Goal: Task Accomplishment & Management: Use online tool/utility

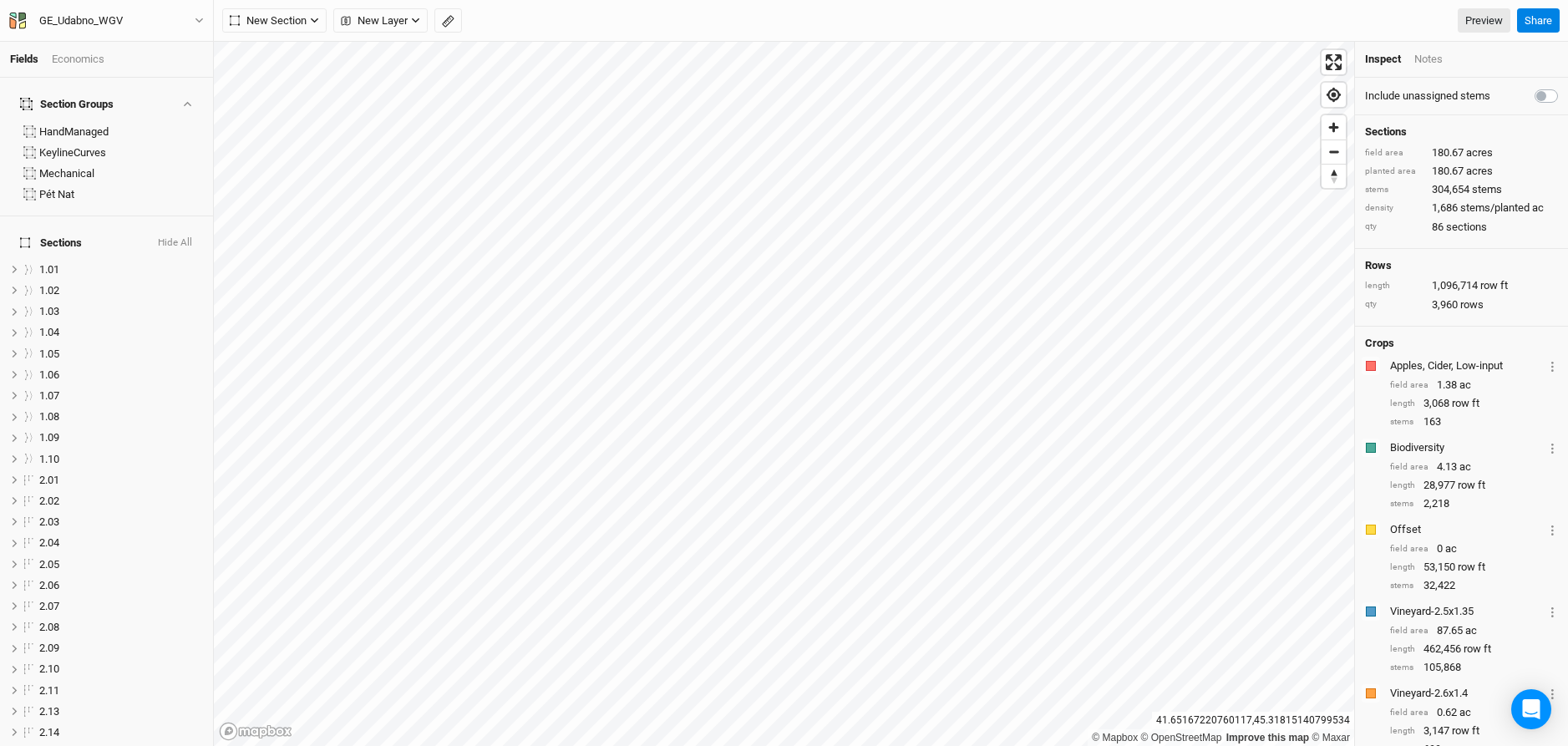
scroll to position [1464, 0]
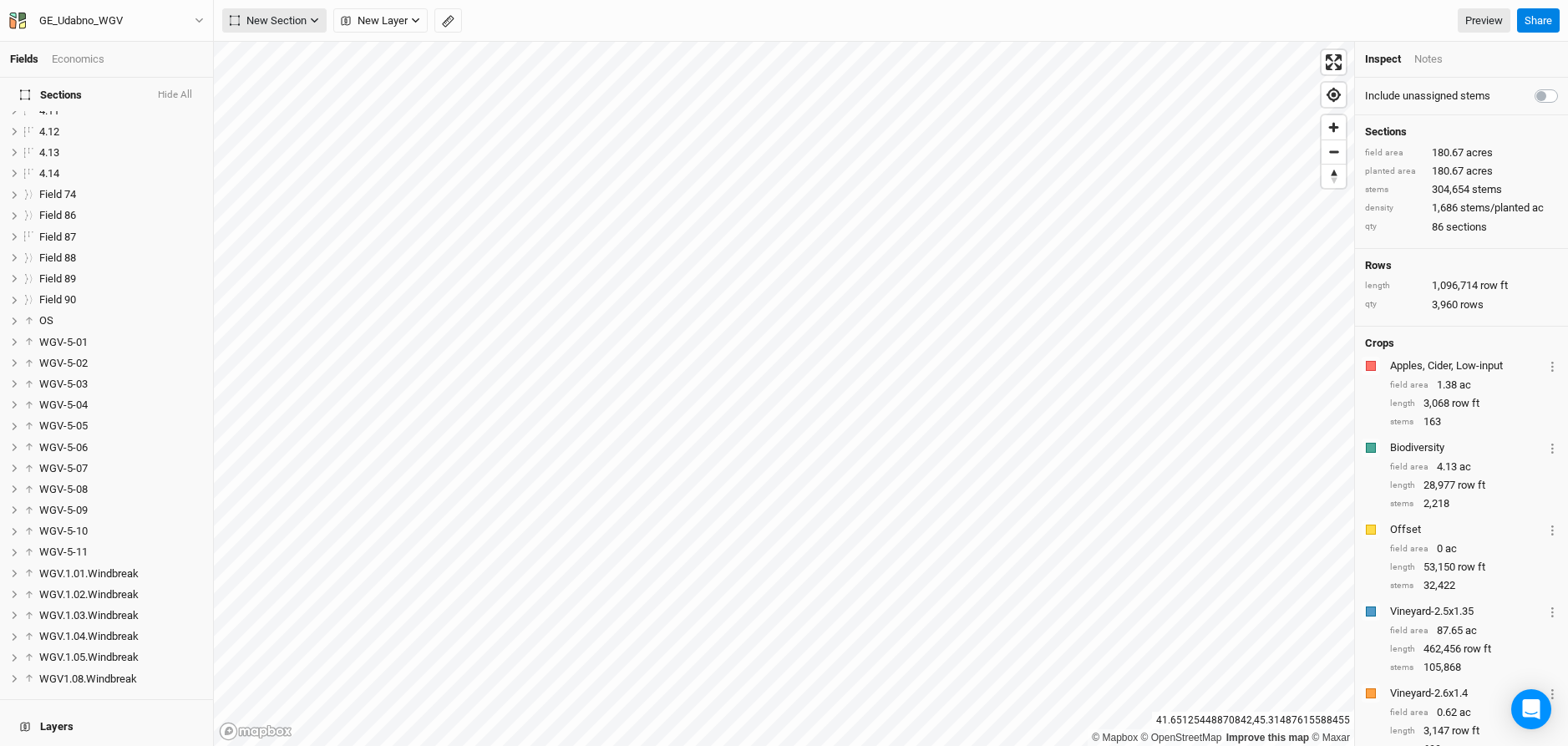
click at [289, 25] on span "New Section" at bounding box center [268, 21] width 77 height 17
click at [277, 54] on div "Grid" at bounding box center [270, 55] width 25 height 20
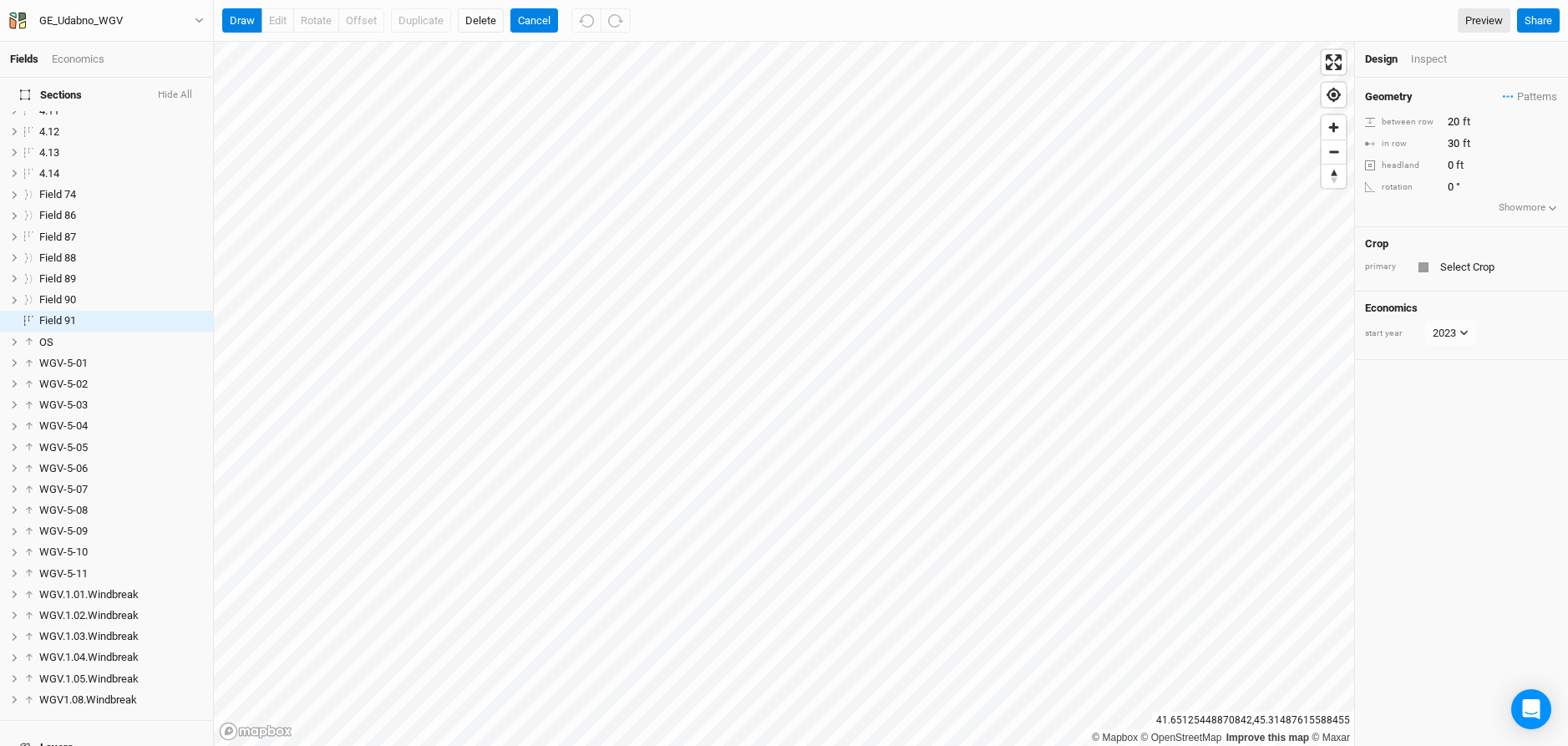
scroll to position [1352, 0]
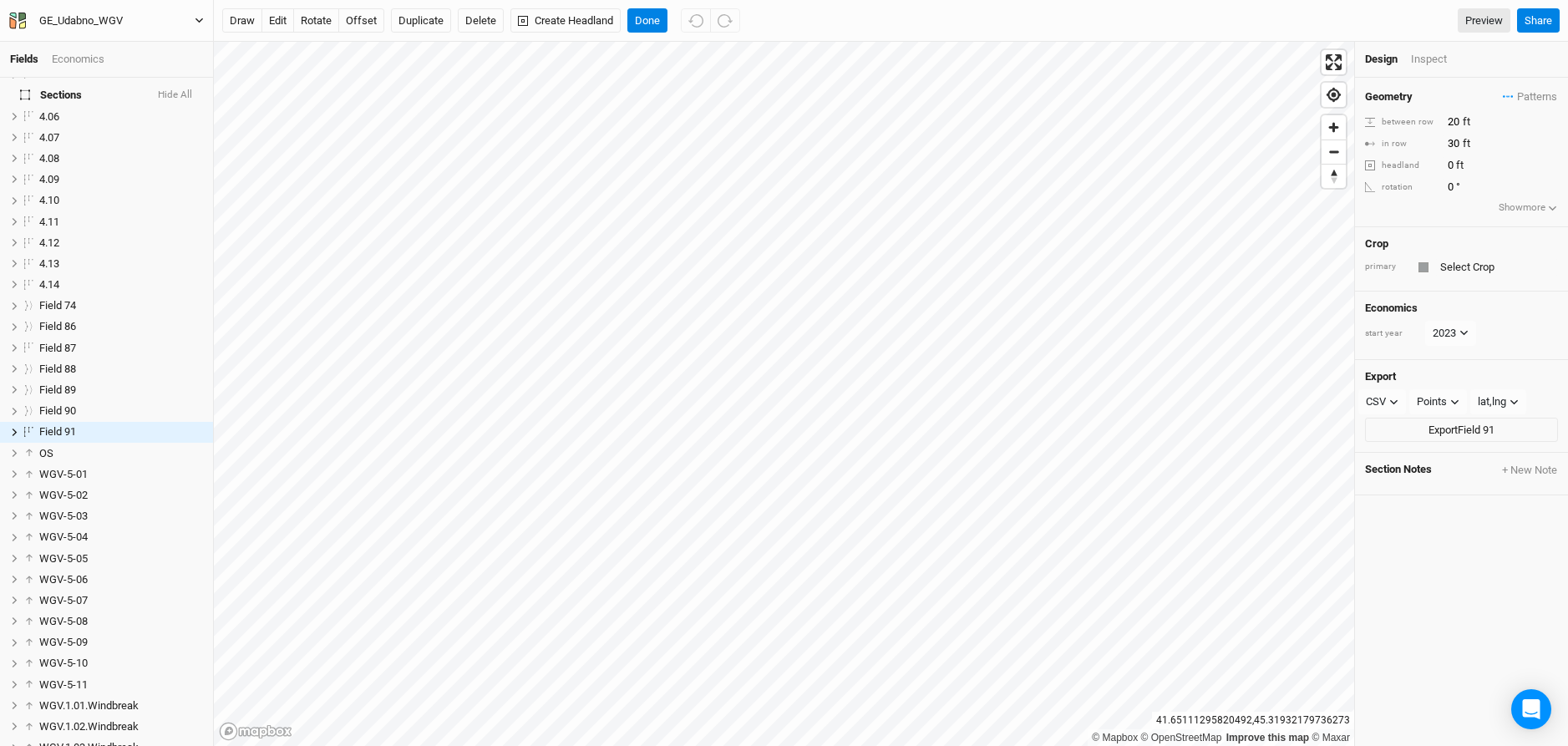
click at [196, 20] on icon "button" at bounding box center [199, 20] width 9 height 9
click at [154, 129] on button "Metric" at bounding box center [160, 132] width 45 height 25
type input "6.096"
type input "9.144"
click at [1462, 125] on input "6.096" at bounding box center [1515, 122] width 145 height 19
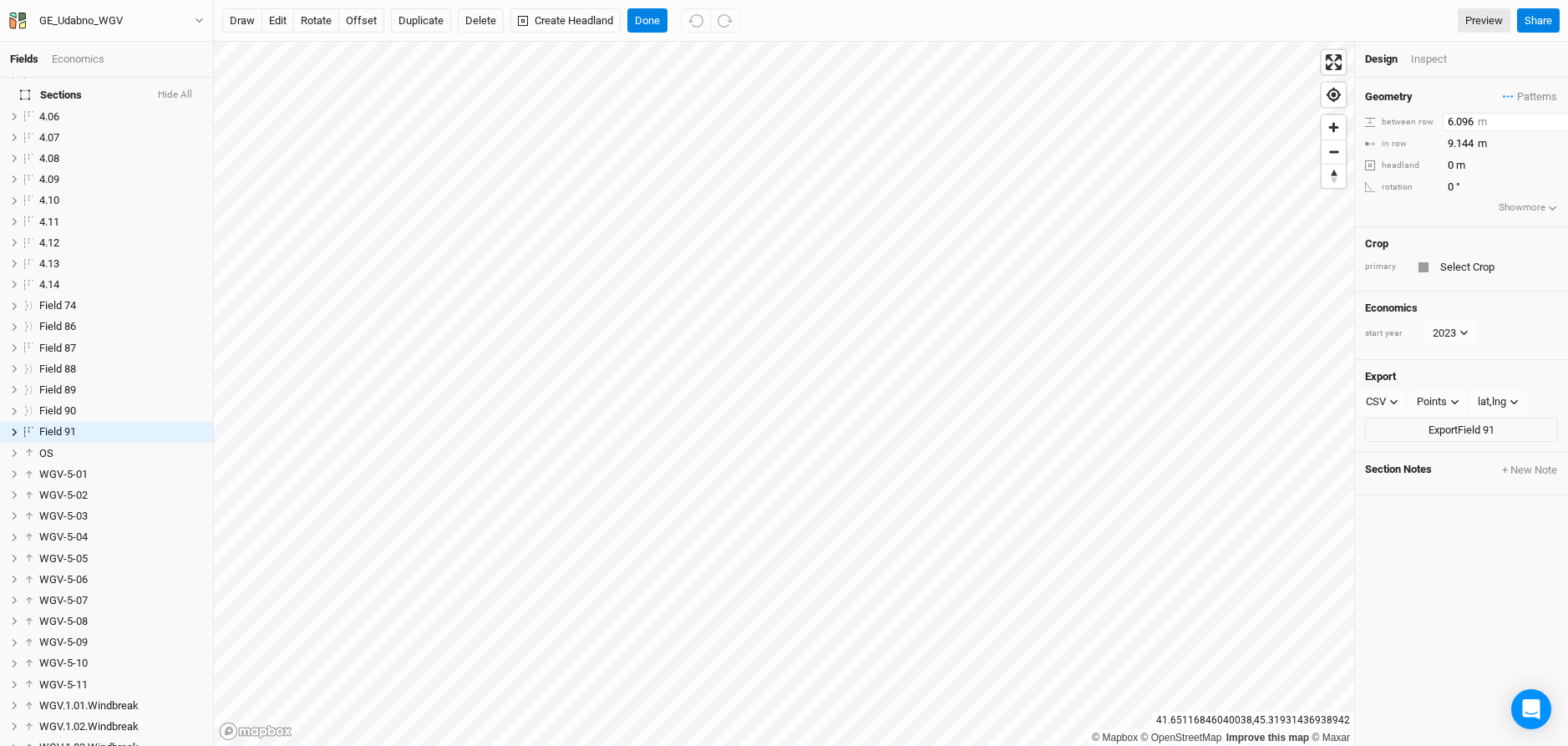
click at [1462, 125] on input "6.096" at bounding box center [1515, 122] width 145 height 19
click at [1423, 268] on div at bounding box center [1424, 268] width 10 height 10
click at [1422, 268] on div at bounding box center [1424, 268] width 10 height 10
click at [1456, 267] on input "text" at bounding box center [1496, 268] width 123 height 20
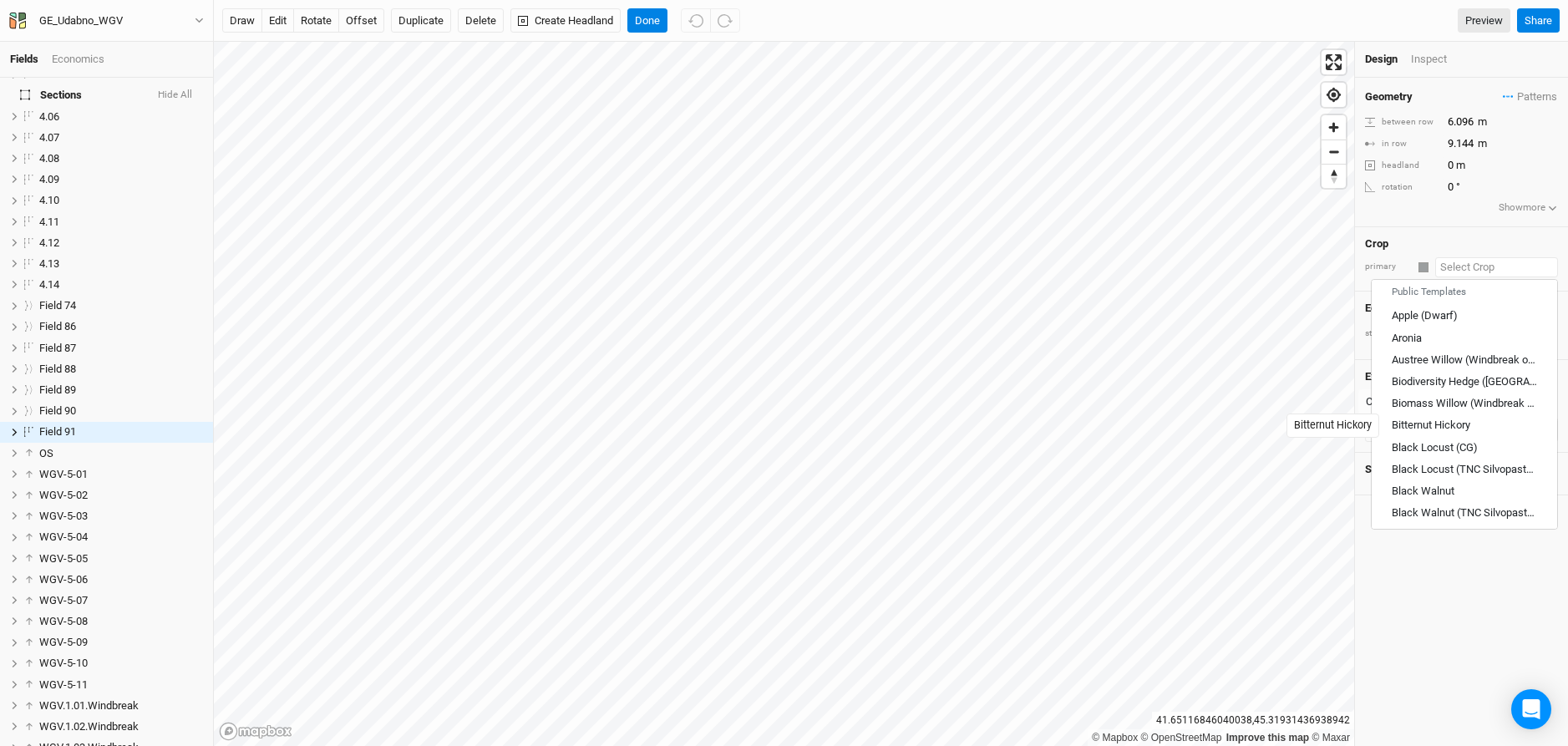
scroll to position [683, 0]
click at [1409, 338] on div "Apple (Dwarf)" at bounding box center [1424, 334] width 66 height 15
type input "Apple (Dwarf)"
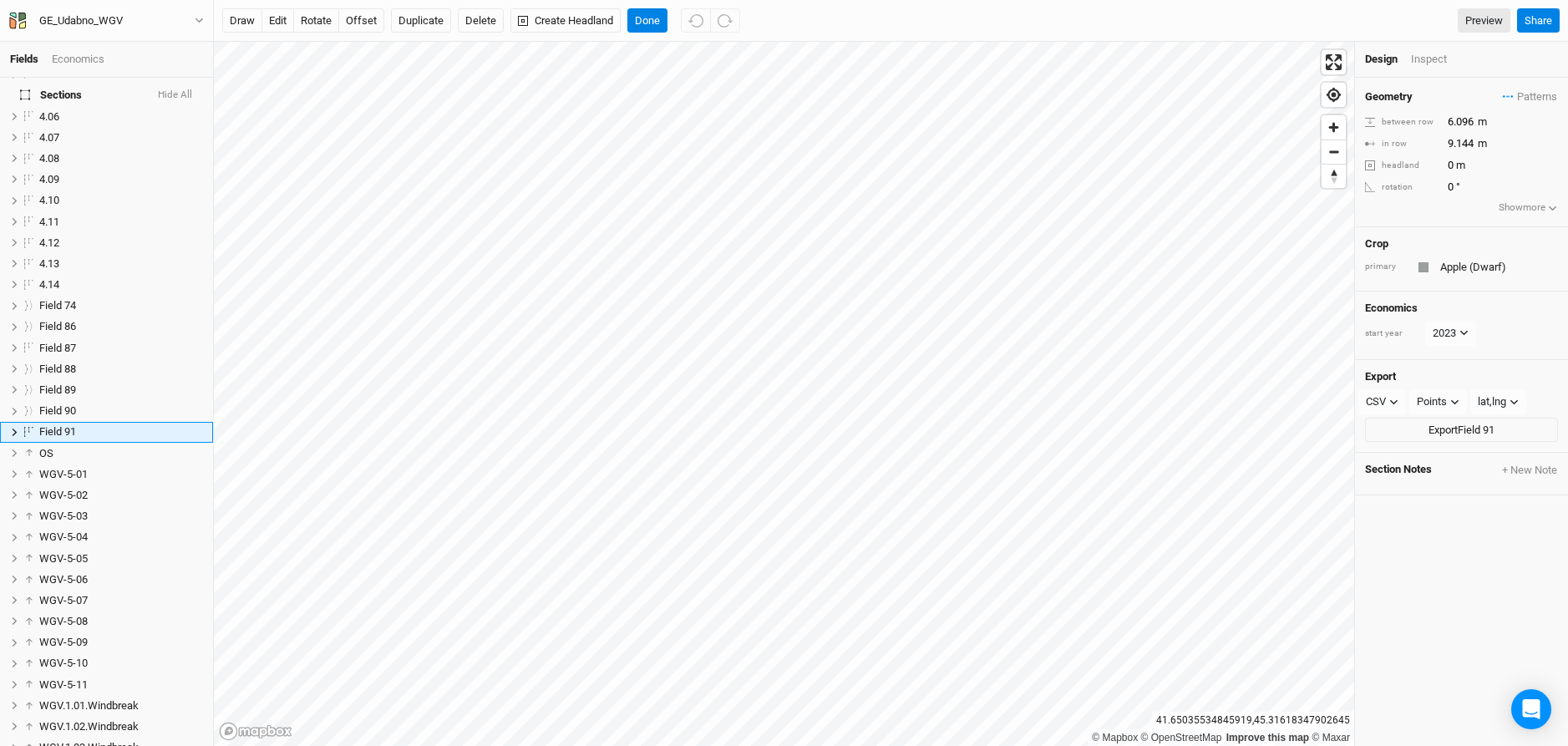
type input "3.6576"
type input "1.2192"
click at [652, 21] on button "Done" at bounding box center [647, 20] width 40 height 25
click at [64, 425] on span "Field 91" at bounding box center [57, 431] width 37 height 13
click at [1430, 69] on div "Design Inspect" at bounding box center [1461, 60] width 213 height 36
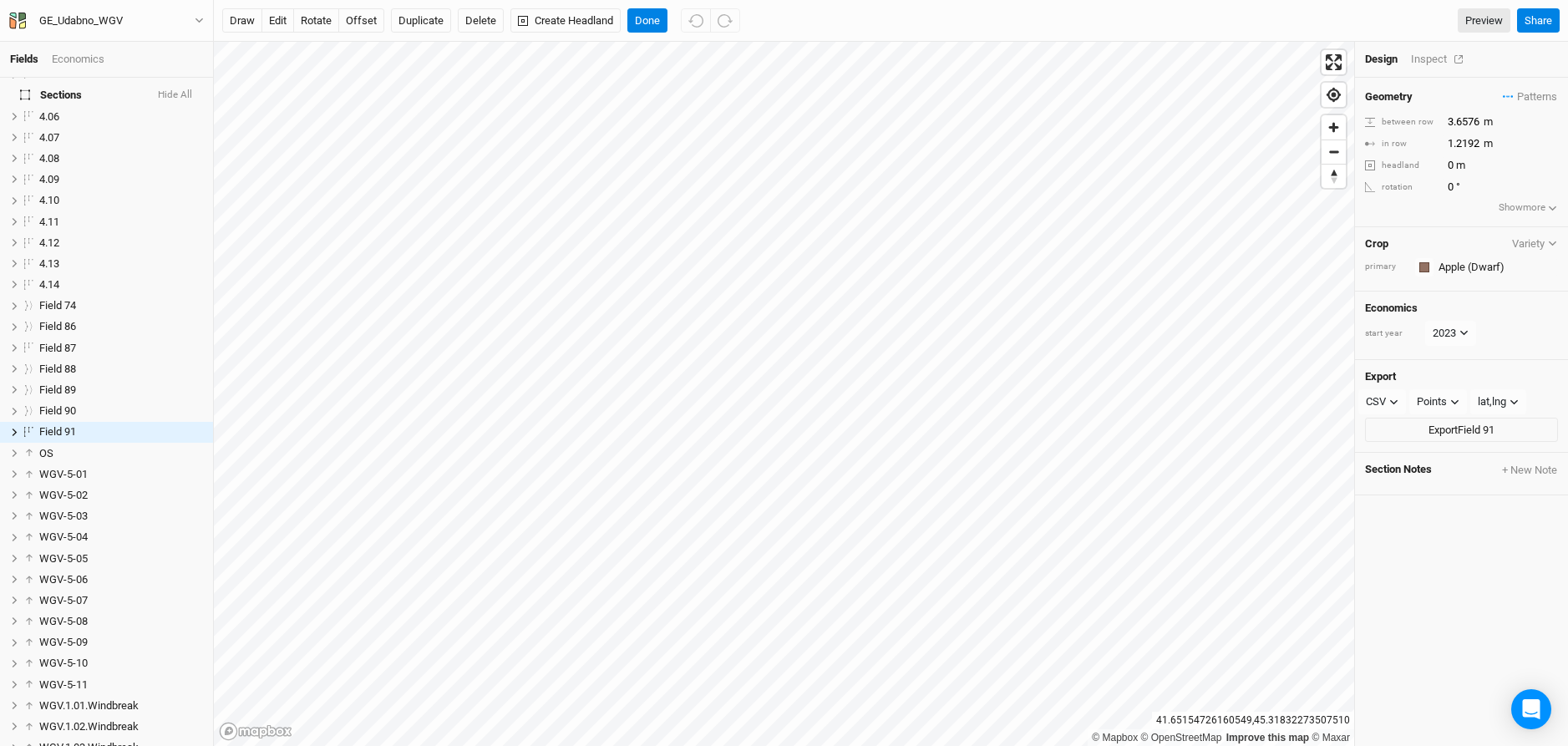
click at [1429, 64] on div "Inspect" at bounding box center [1441, 60] width 60 height 15
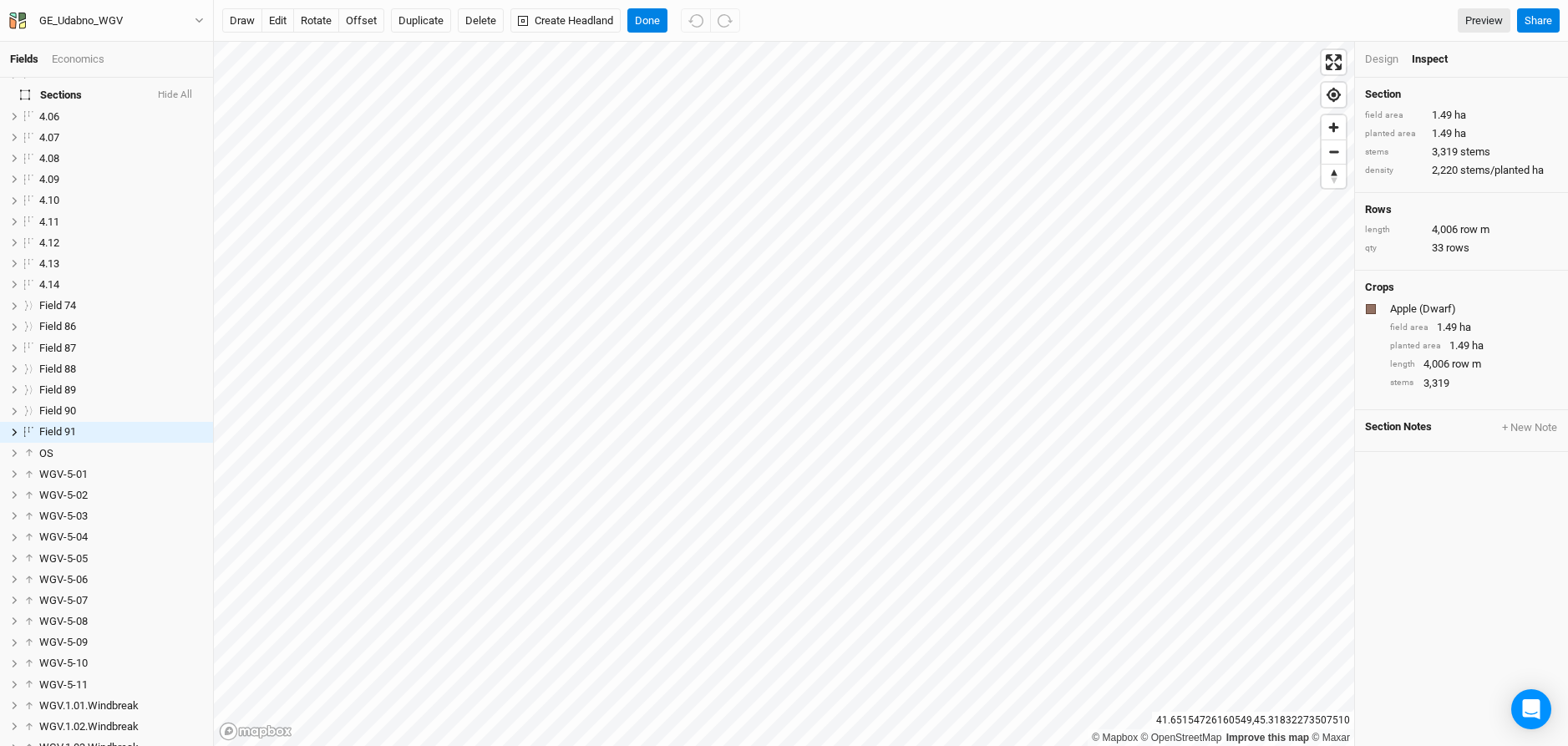
click at [1392, 64] on div "Design" at bounding box center [1381, 60] width 33 height 15
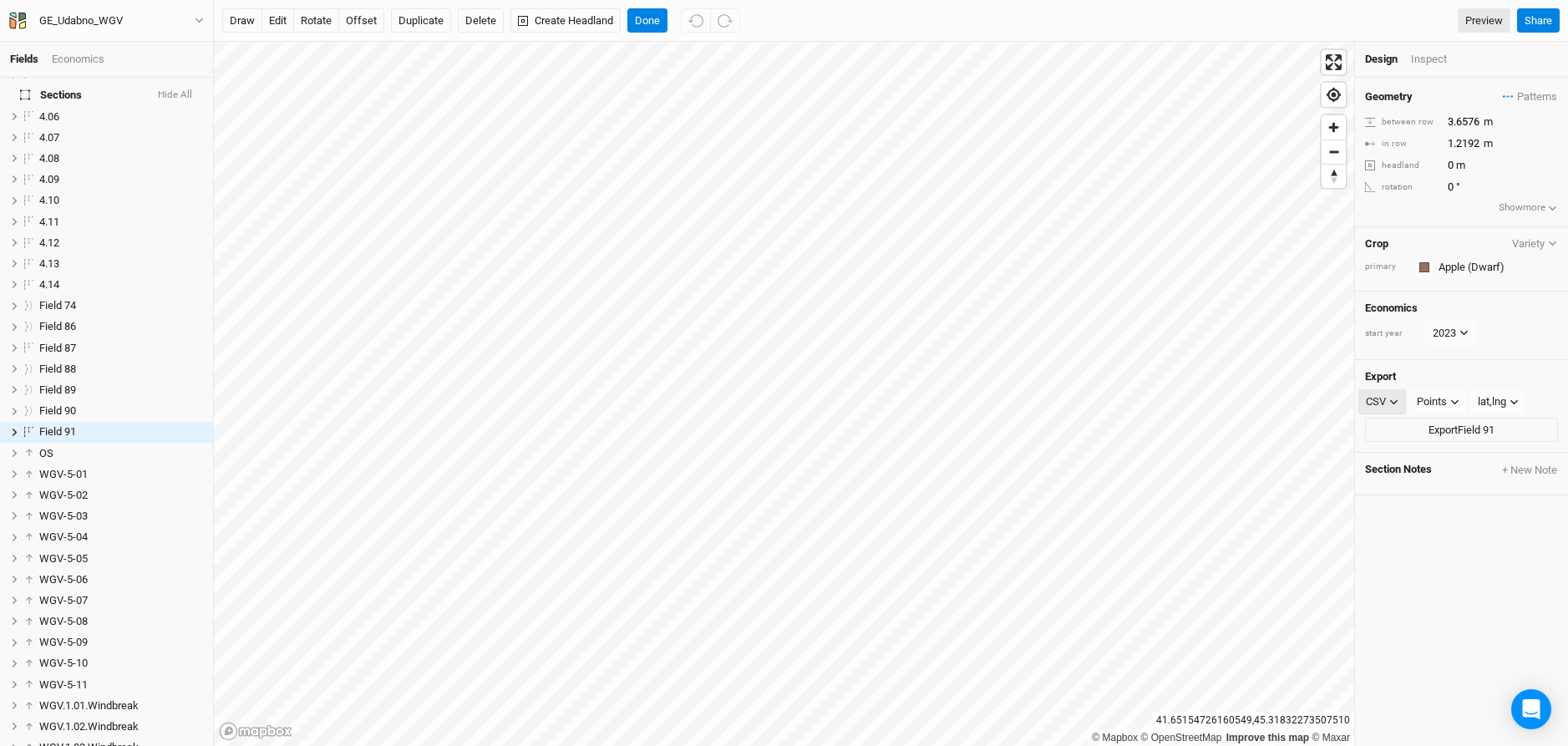
click at [1392, 405] on icon "button" at bounding box center [1394, 402] width 9 height 9
click at [643, 20] on button "Done" at bounding box center [647, 20] width 40 height 25
click at [637, 26] on button "Done" at bounding box center [647, 20] width 40 height 25
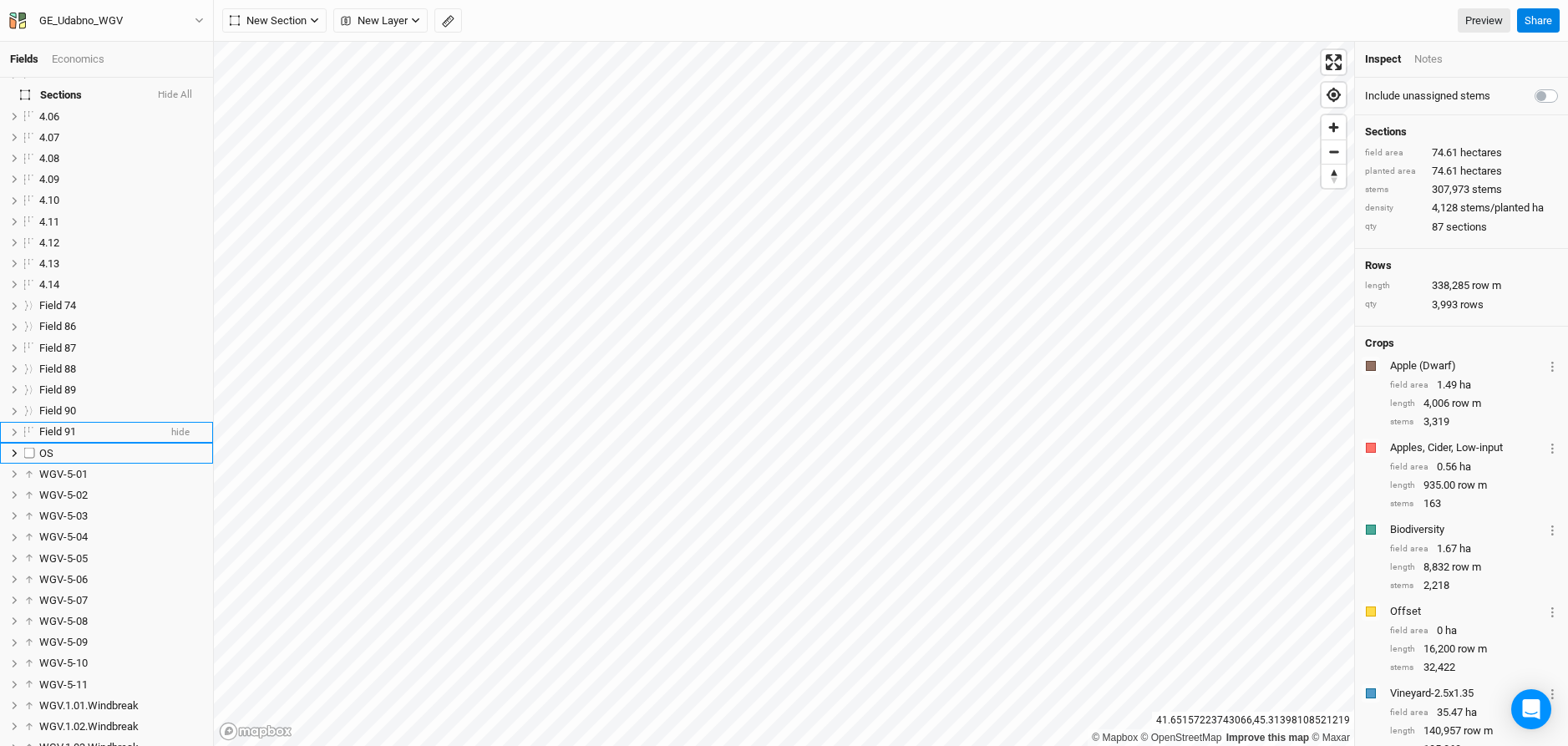
click at [66, 425] on span "Field 91" at bounding box center [57, 431] width 37 height 13
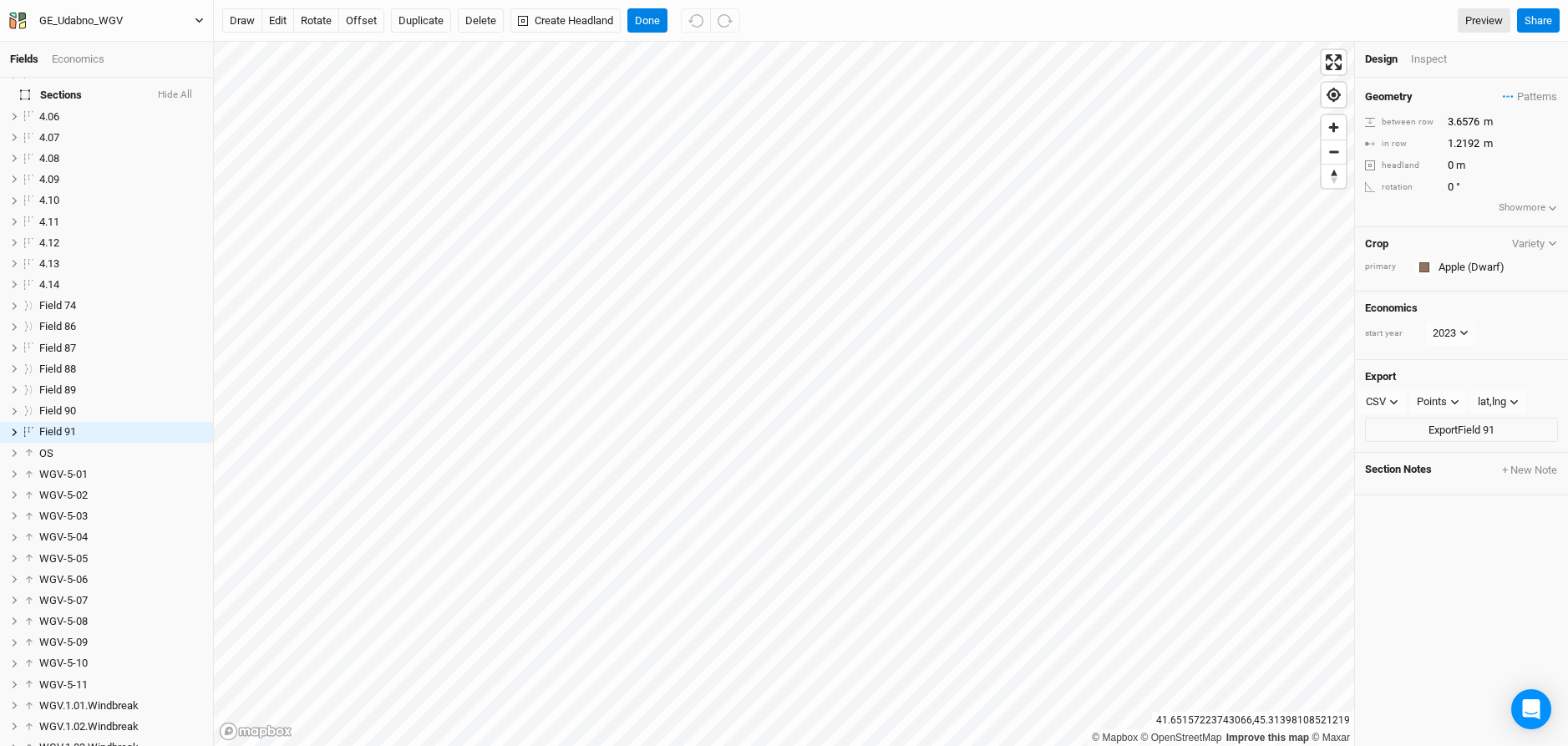
click at [200, 21] on icon "button" at bounding box center [199, 21] width 8 height 5
click at [654, 23] on button "Done" at bounding box center [647, 20] width 40 height 25
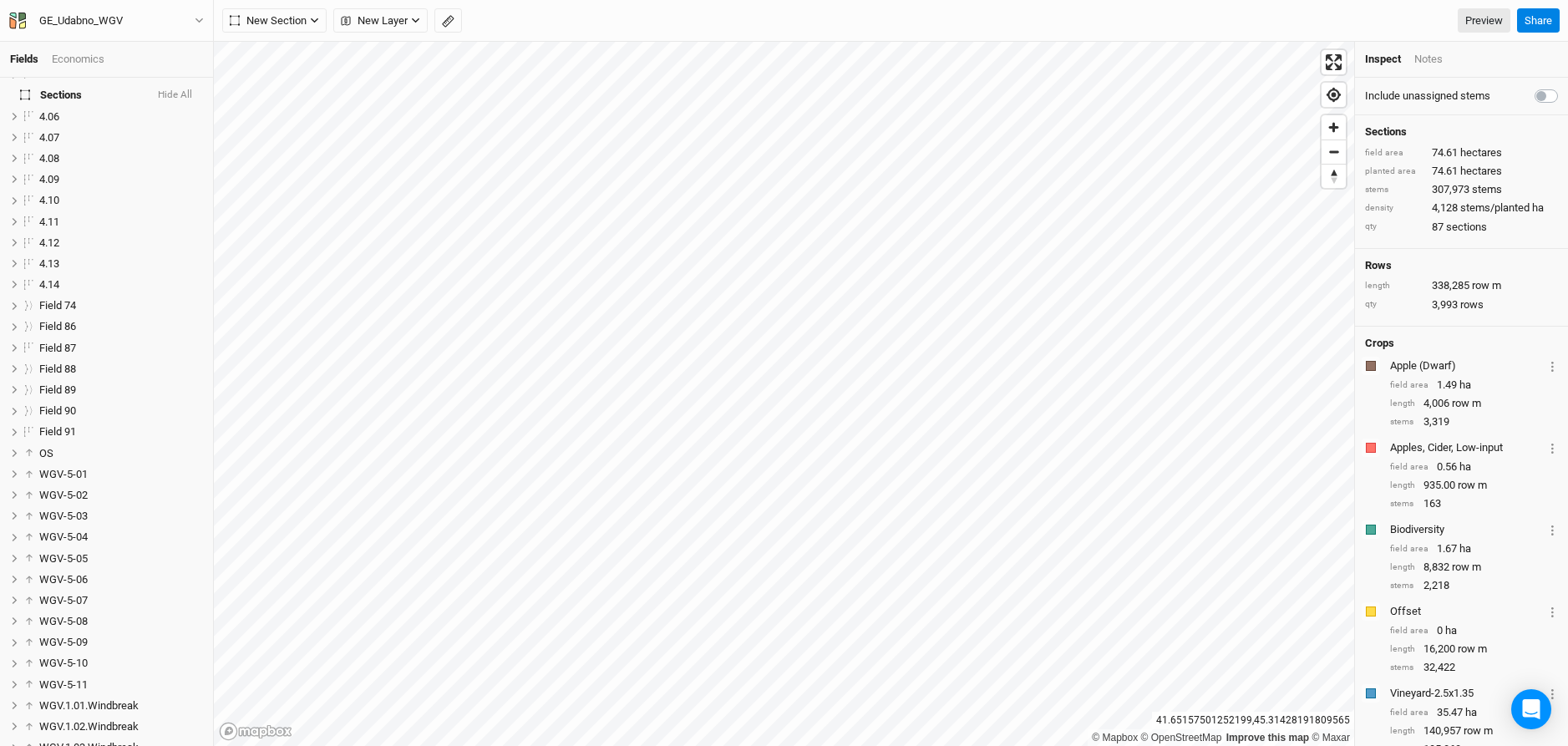
click at [83, 62] on div "Economics" at bounding box center [78, 60] width 53 height 15
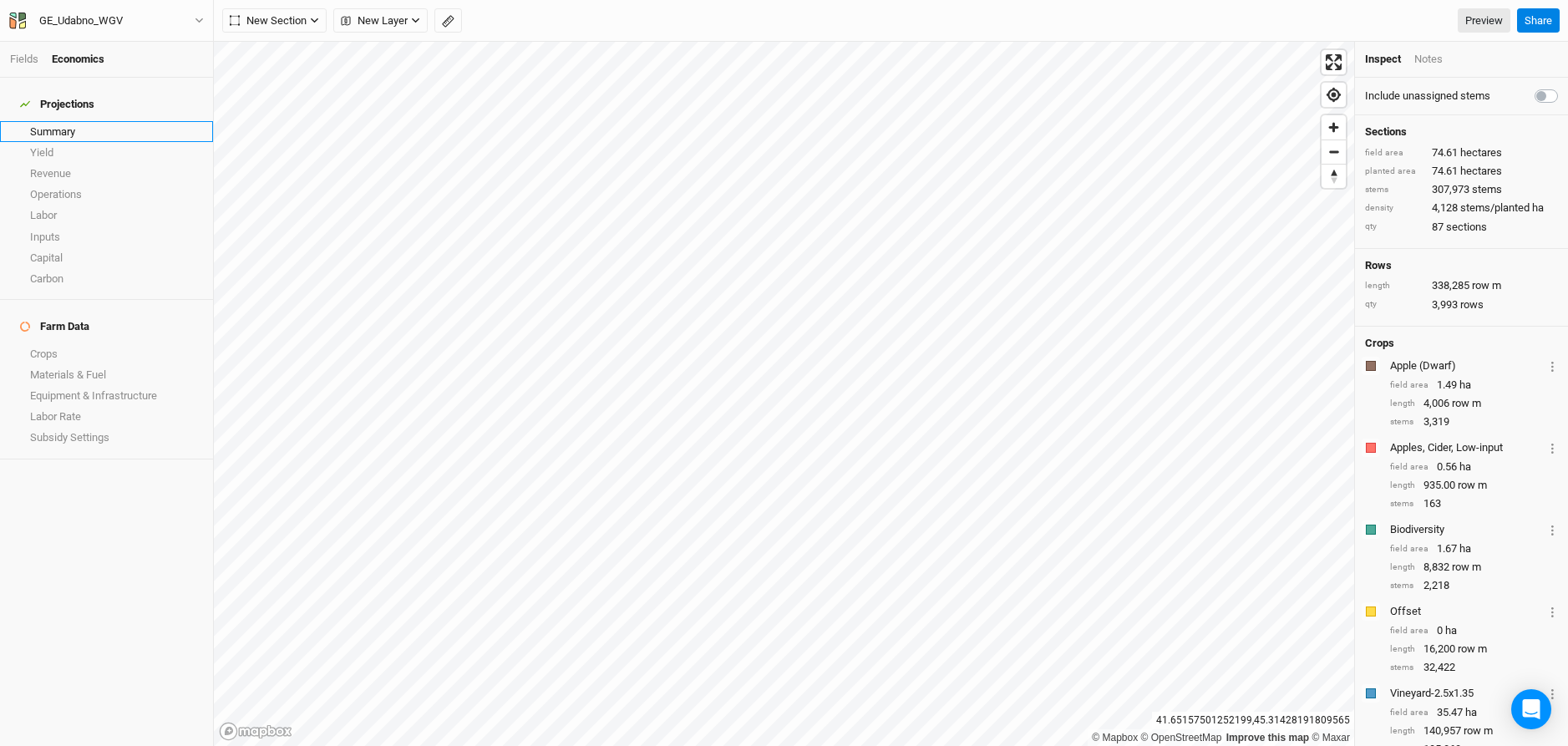
click at [56, 125] on link "Summary" at bounding box center [107, 131] width 213 height 20
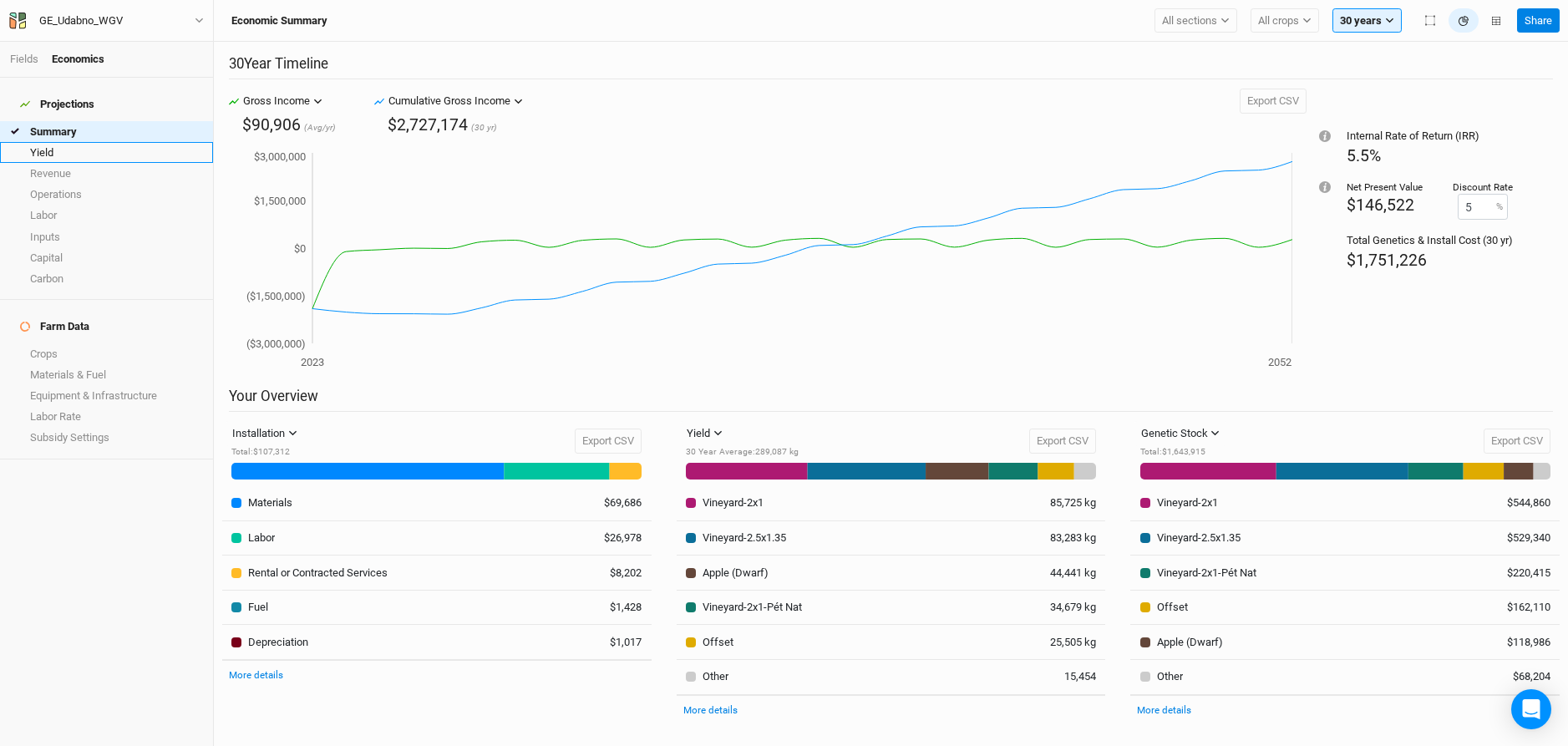
click at [58, 142] on link "Yield" at bounding box center [107, 153] width 213 height 20
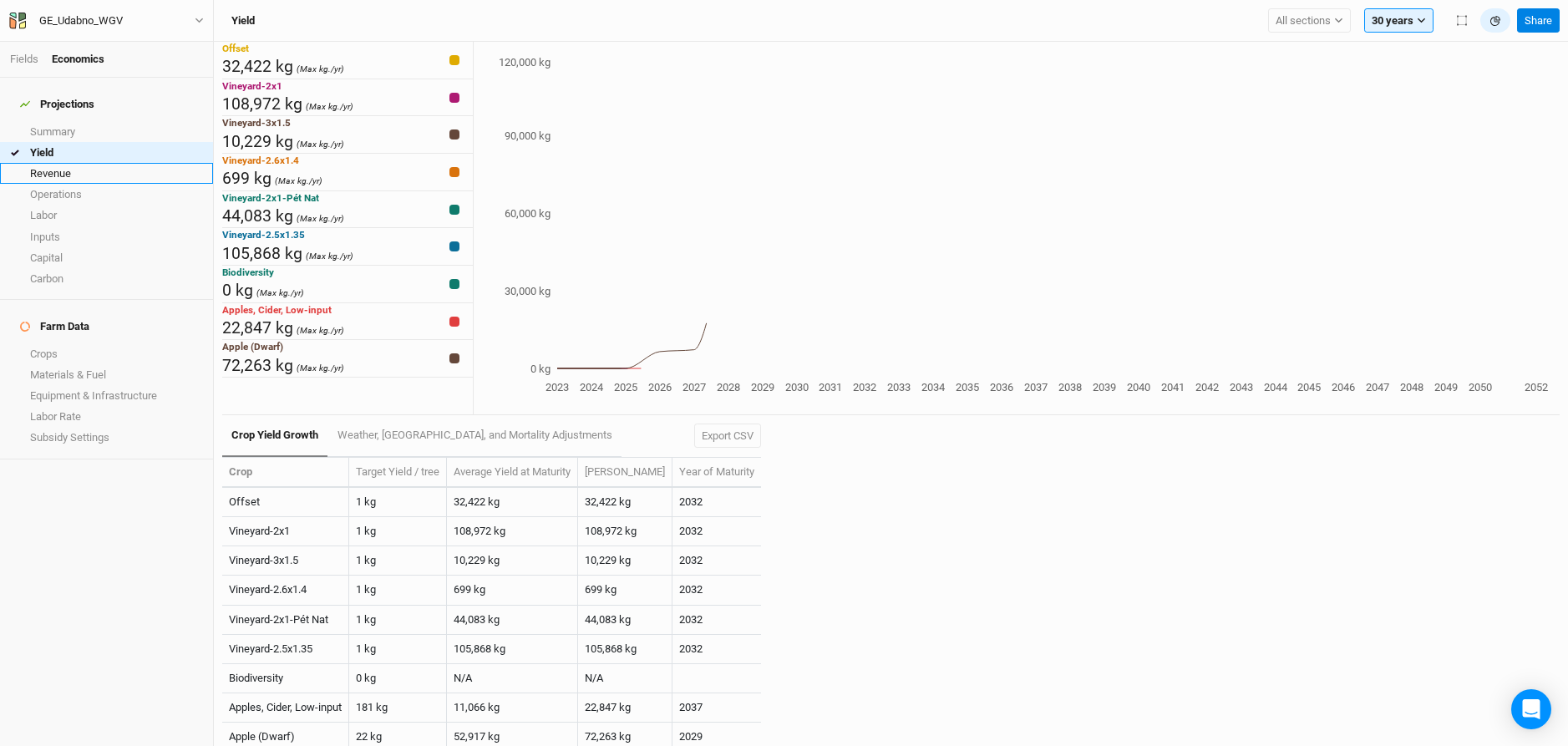
click at [58, 166] on link "Revenue" at bounding box center [107, 173] width 213 height 20
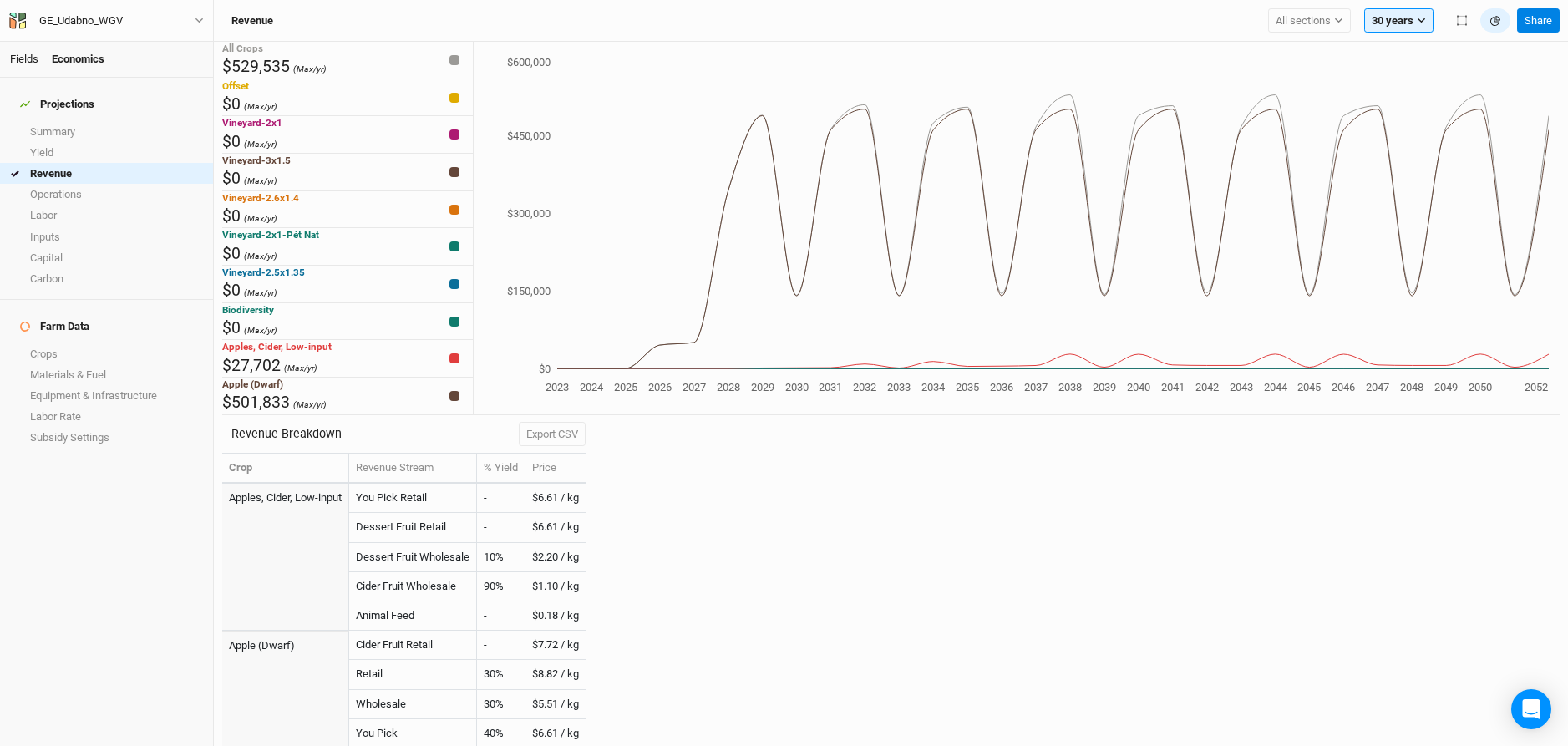
click at [25, 57] on link "Fields" at bounding box center [24, 59] width 28 height 13
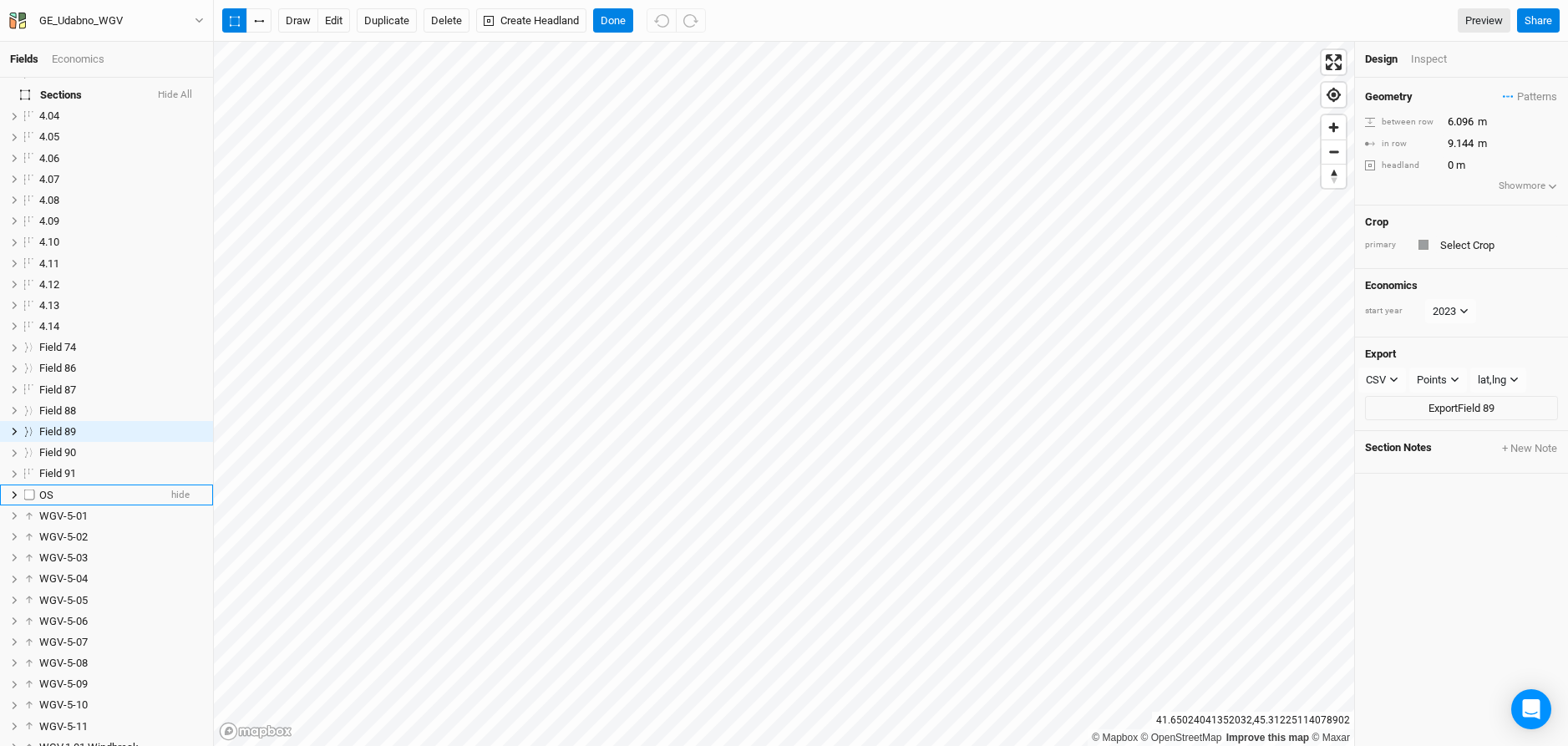
scroll to position [1651, 0]
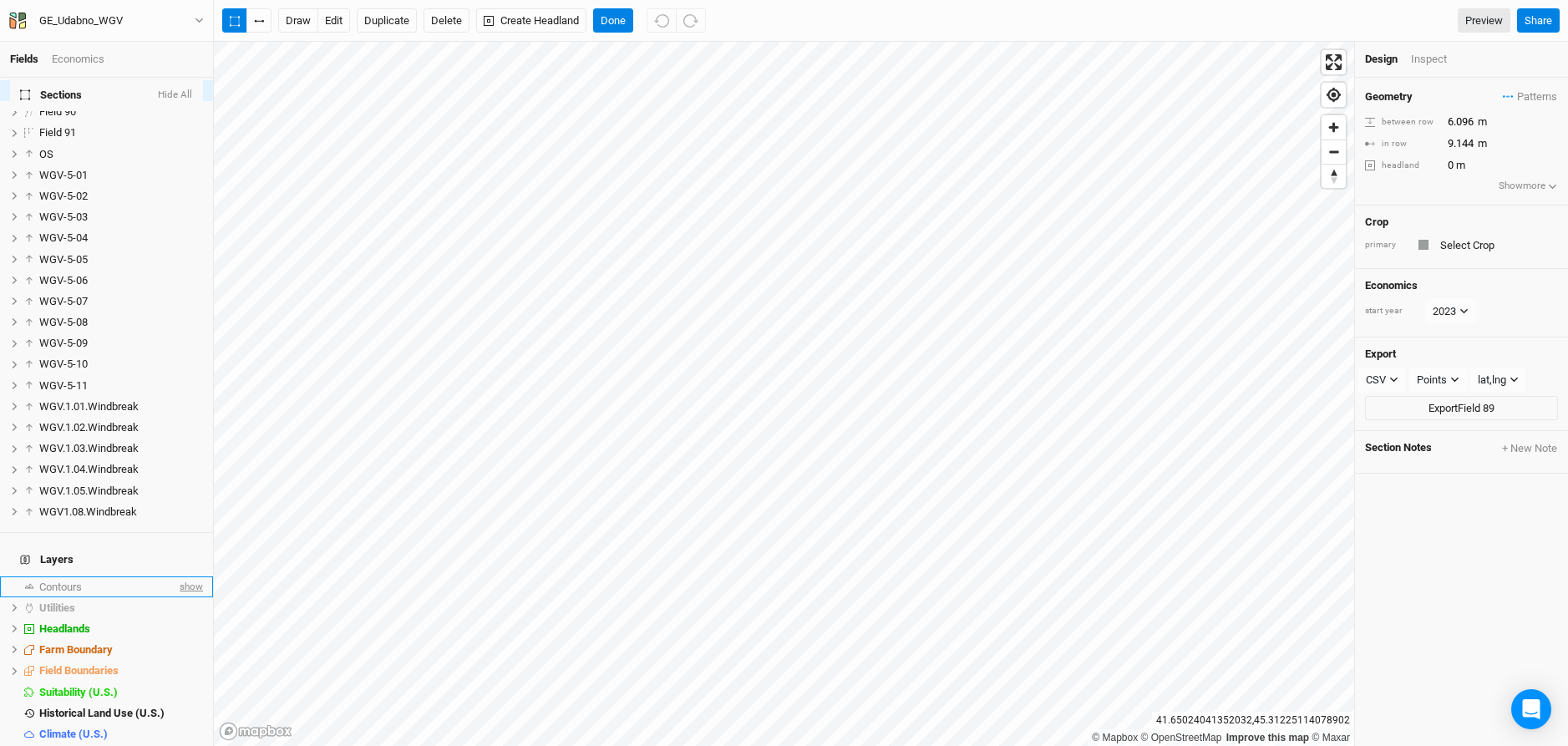
click at [185, 576] on span "show" at bounding box center [189, 587] width 26 height 20
click at [614, 24] on button "Done" at bounding box center [613, 20] width 40 height 25
